Goal: Task Accomplishment & Management: Complete application form

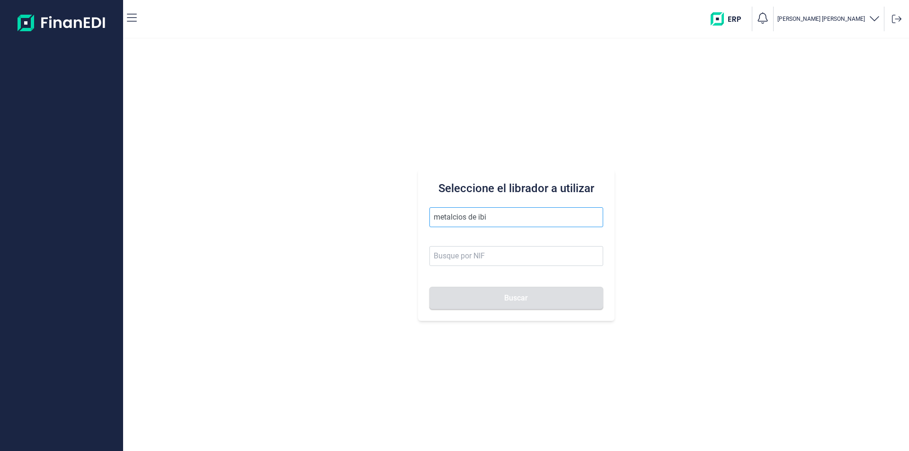
drag, startPoint x: 514, startPoint y: 218, endPoint x: 450, endPoint y: 214, distance: 64.5
click at [450, 214] on input "metalcios de ibi" at bounding box center [516, 217] width 174 height 20
click at [512, 236] on li "PRODUCTOS METALICOS DE IBI SL" at bounding box center [516, 240] width 174 height 19
type input "PRODUCTOS METALICOS DE IBI SL"
type input "B54487491"
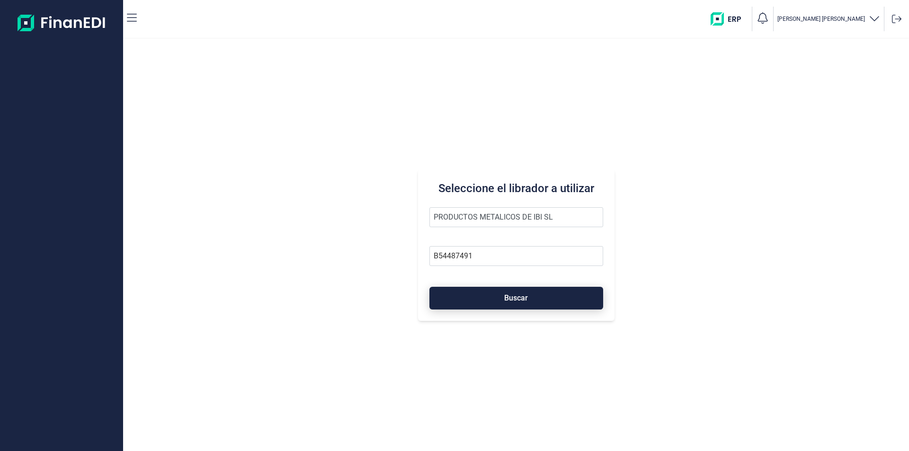
click at [504, 293] on button "Buscar" at bounding box center [516, 298] width 174 height 23
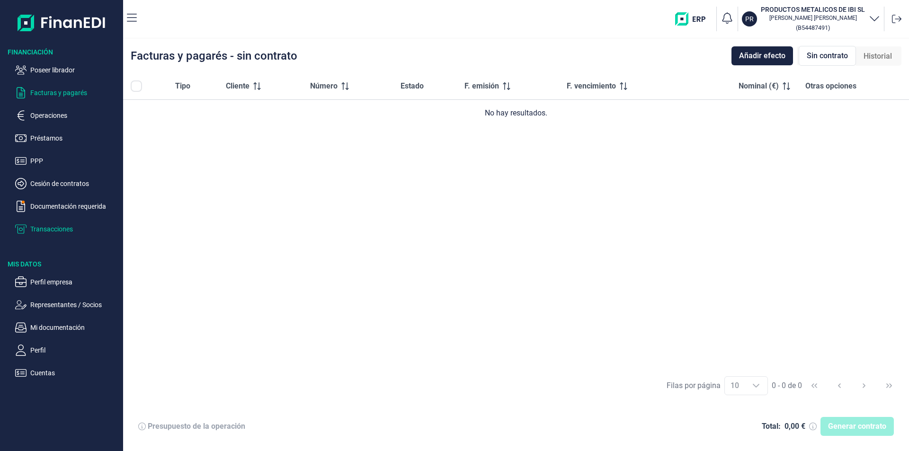
click at [53, 228] on p "Transacciones" at bounding box center [74, 228] width 89 height 11
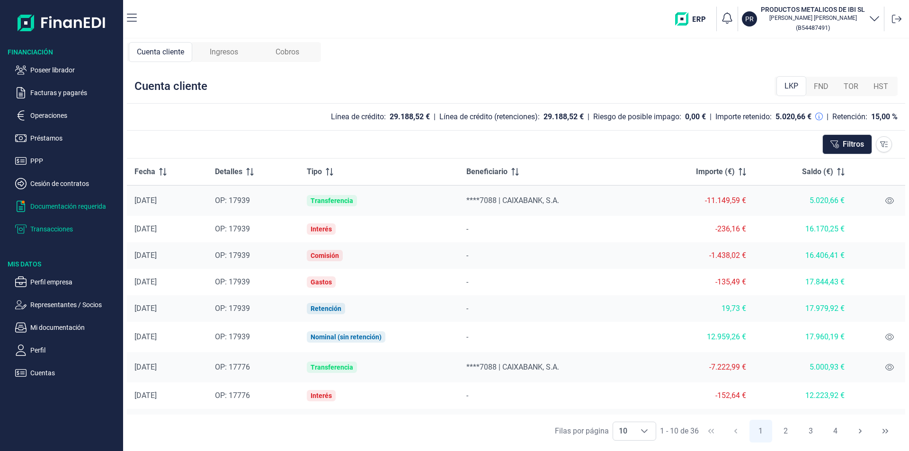
click at [88, 205] on p "Documentación requerida" at bounding box center [74, 206] width 89 height 11
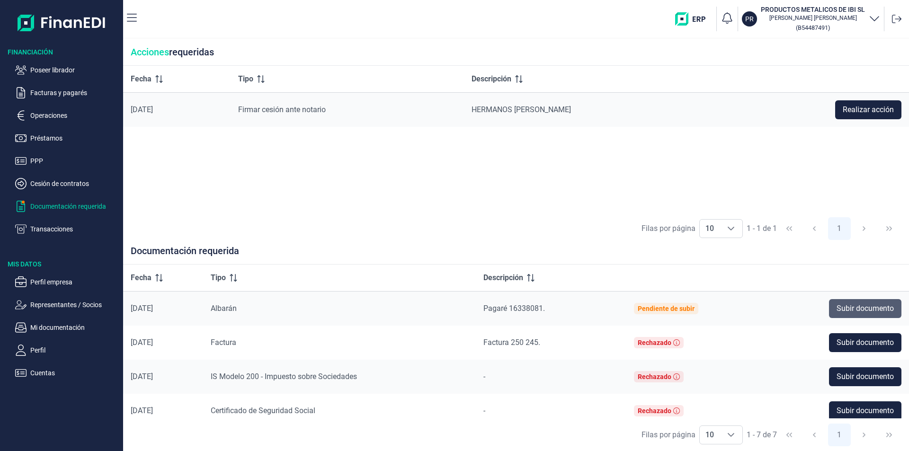
drag, startPoint x: 855, startPoint y: 307, endPoint x: 848, endPoint y: 310, distance: 7.4
click at [855, 306] on span "Subir documento" at bounding box center [864, 308] width 57 height 11
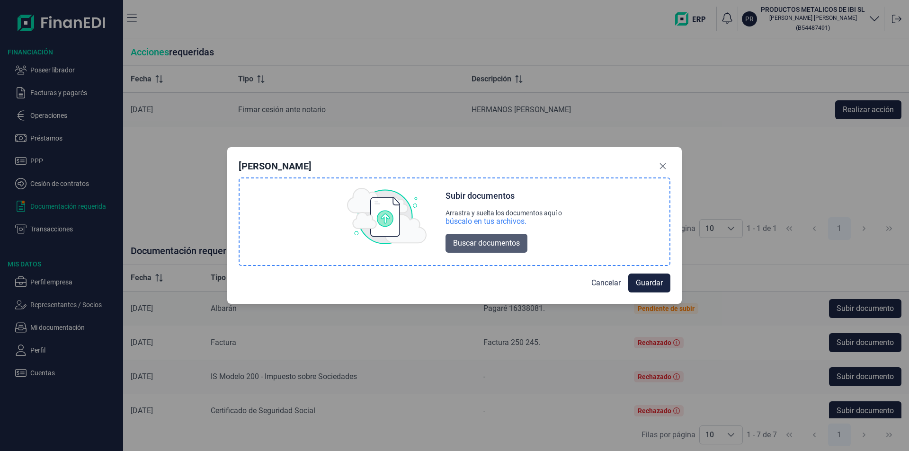
click at [481, 245] on span "Buscar documentos" at bounding box center [486, 243] width 67 height 11
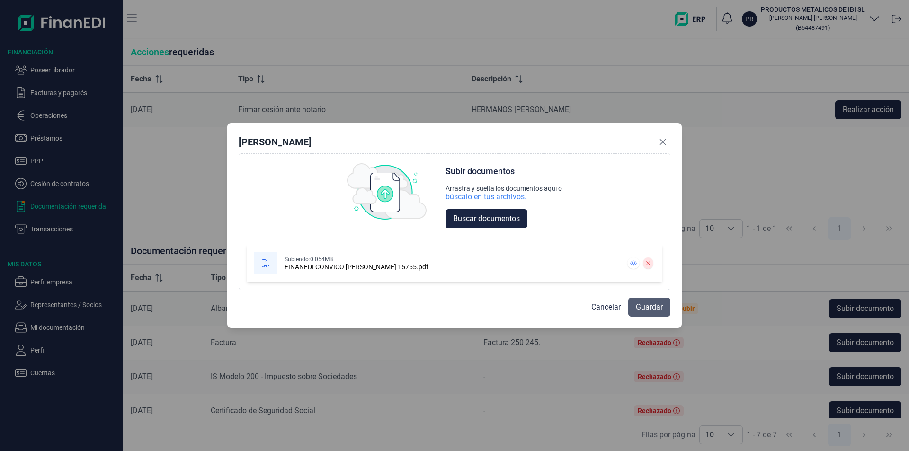
click at [642, 308] on span "Guardar" at bounding box center [648, 306] width 27 height 11
